Goal: Task Accomplishment & Management: Manage account settings

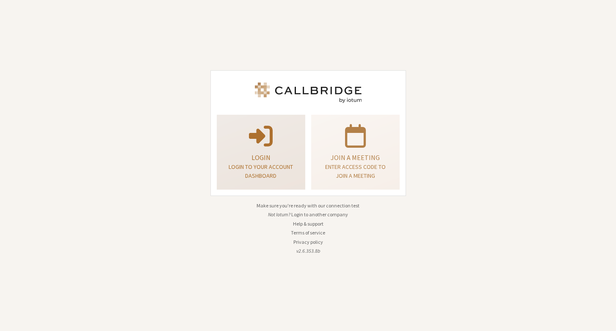
click at [242, 157] on p "Login" at bounding box center [260, 157] width 67 height 10
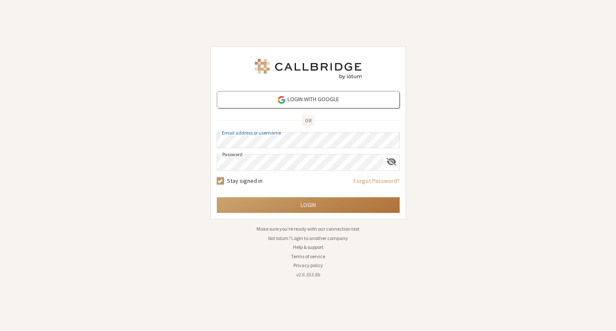
click at [299, 206] on button "Login" at bounding box center [308, 205] width 183 height 16
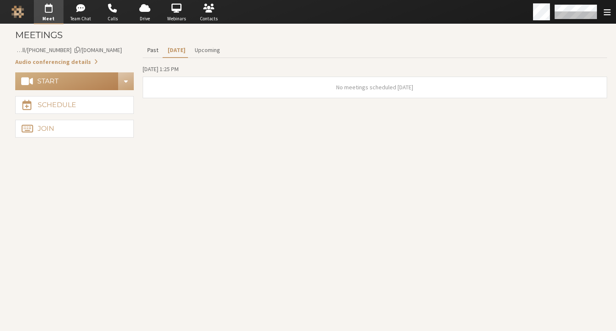
click at [149, 48] on button "Past" at bounding box center [153, 50] width 20 height 15
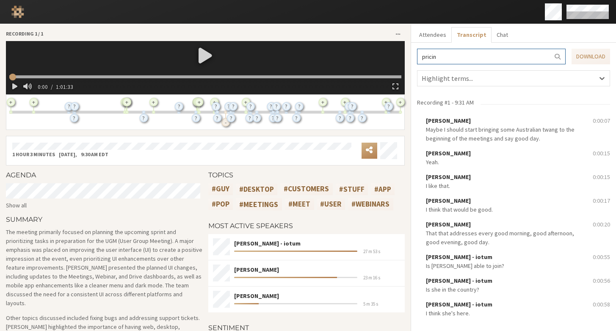
type input "pricin"
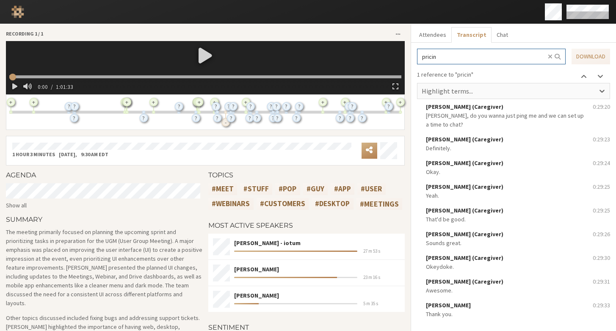
scroll to position [9558, 0]
